Goal: Task Accomplishment & Management: Complete application form

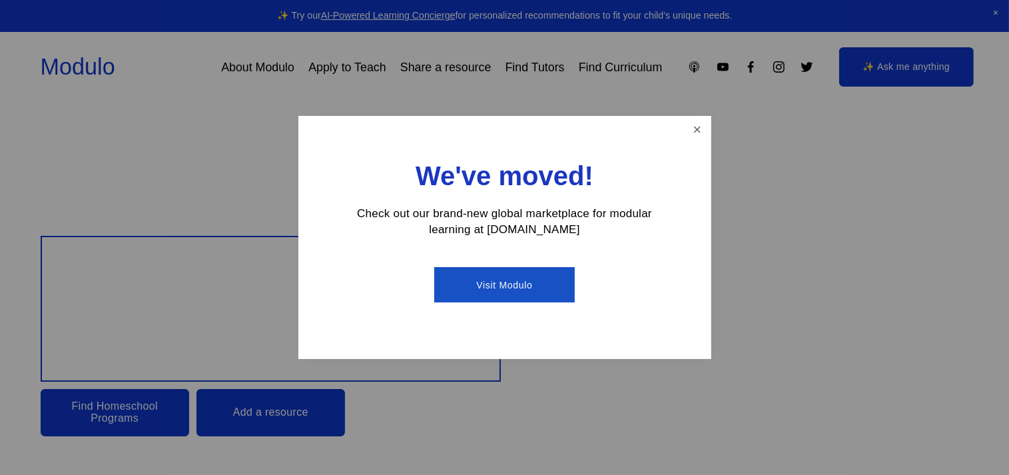
click at [497, 285] on link "Visit Modulo" at bounding box center [504, 284] width 140 height 35
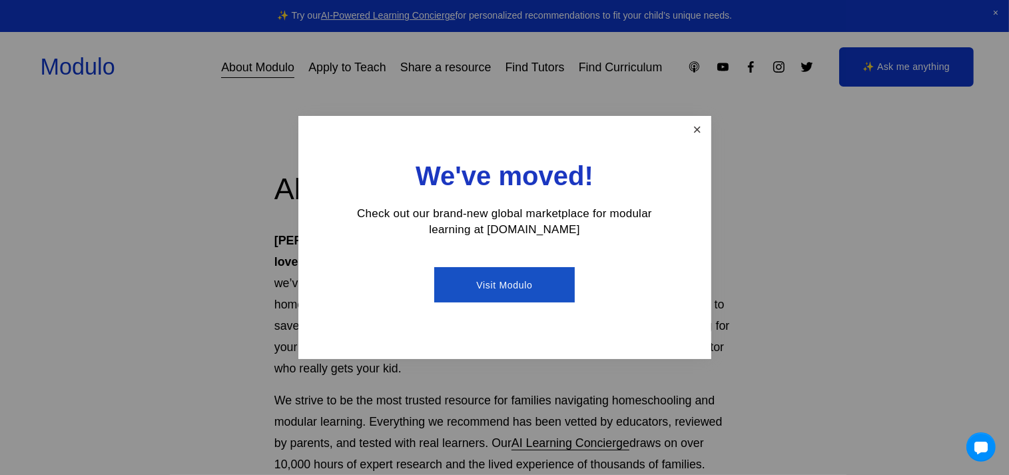
click at [693, 131] on link "Close" at bounding box center [696, 129] width 23 height 23
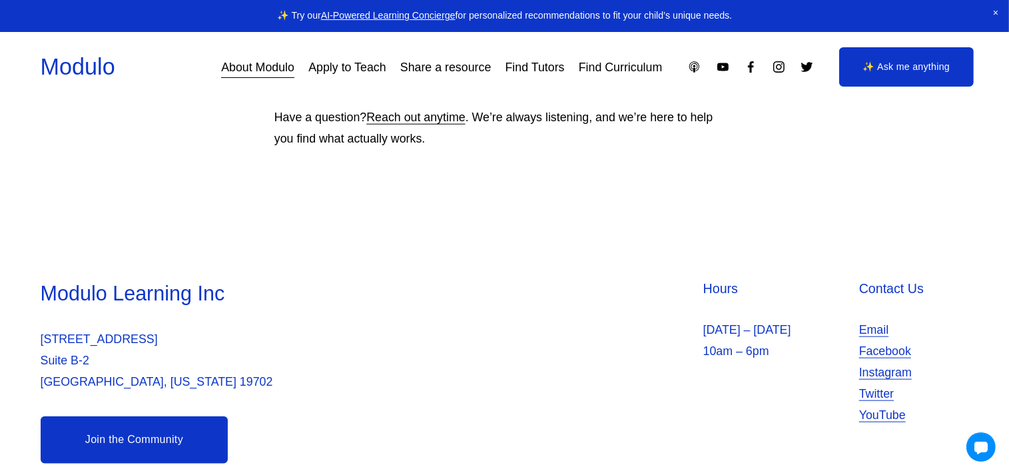
scroll to position [1376, 0]
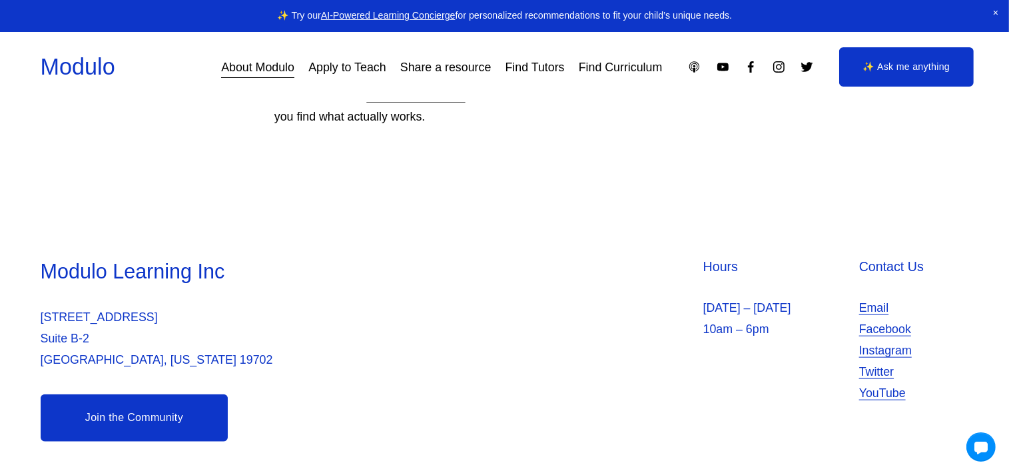
click at [332, 71] on link "Apply to Teach" at bounding box center [346, 67] width 77 height 24
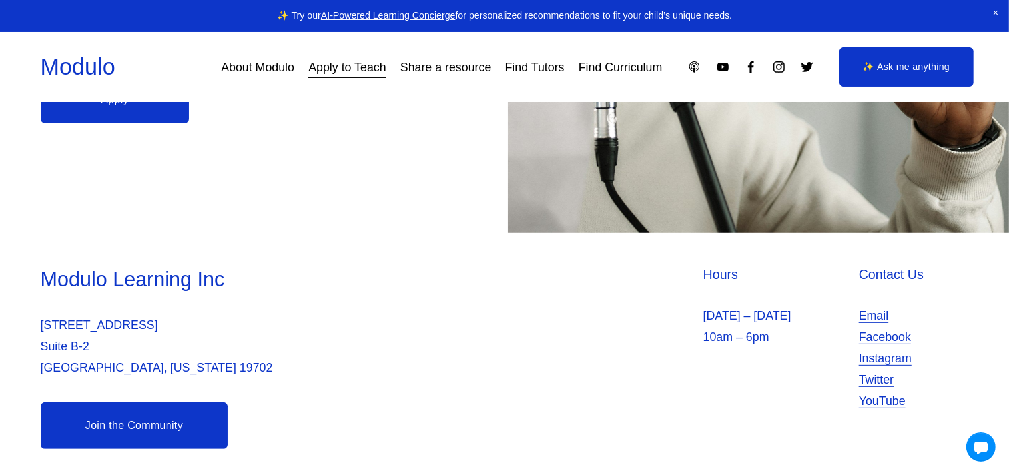
scroll to position [479, 0]
